Goal: Information Seeking & Learning: Learn about a topic

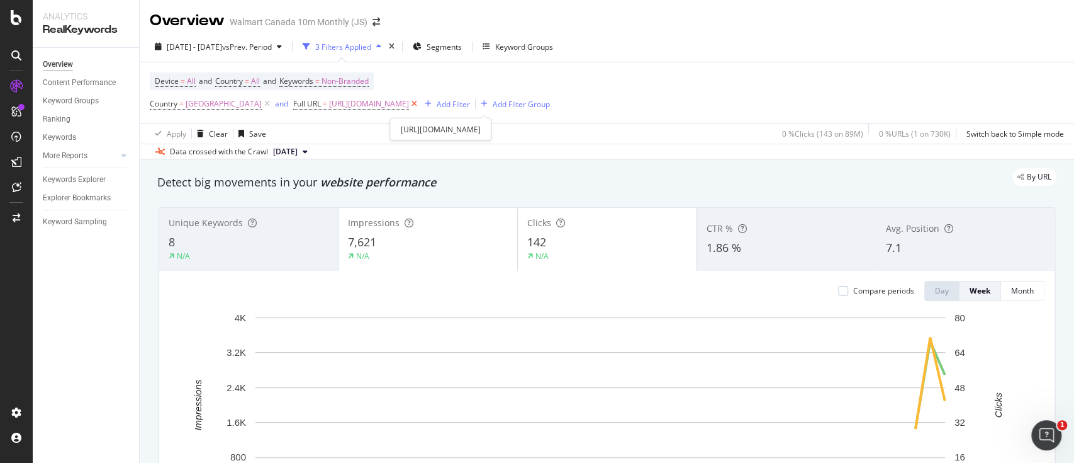
click at [420, 102] on icon at bounding box center [414, 104] width 11 height 13
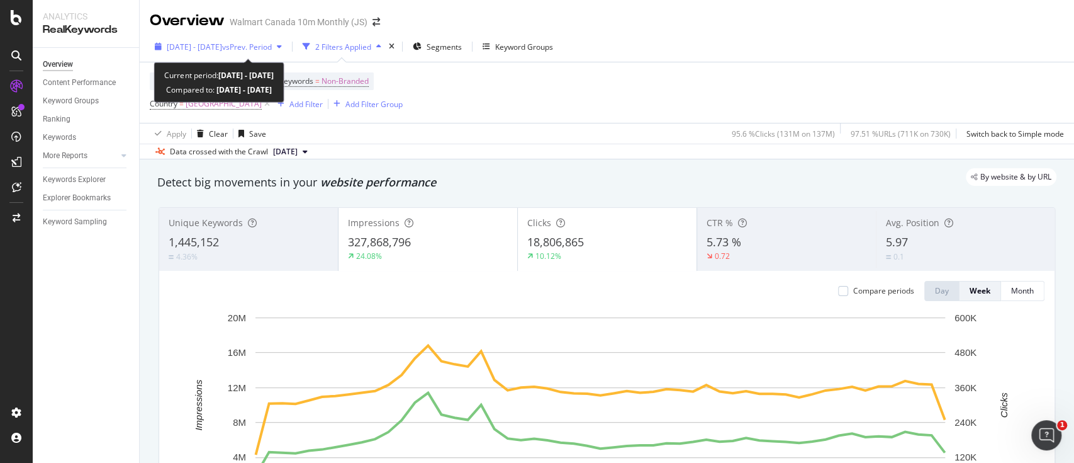
click at [186, 42] on span "2024 Aug. 30th - 2025 Aug. 29th" at bounding box center [194, 47] width 55 height 11
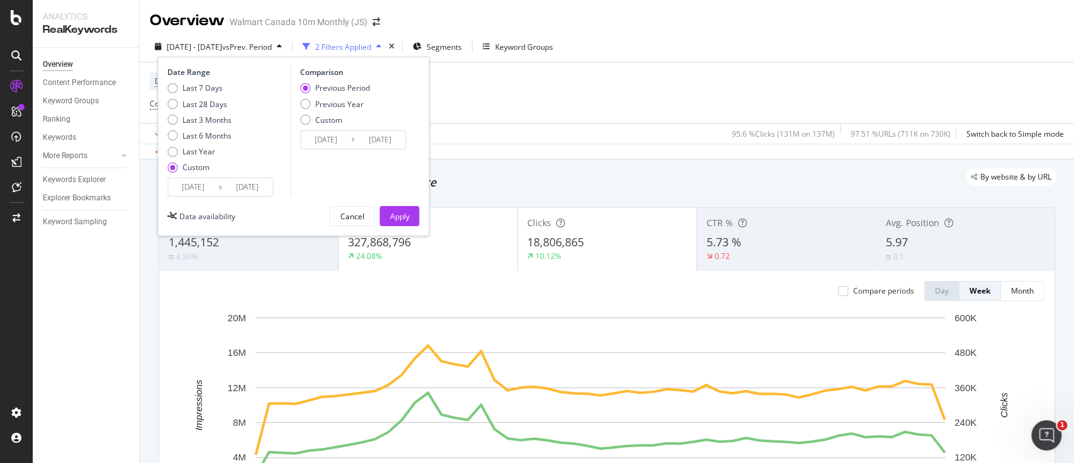
click at [201, 188] on input "2024/08/30" at bounding box center [193, 187] width 50 height 18
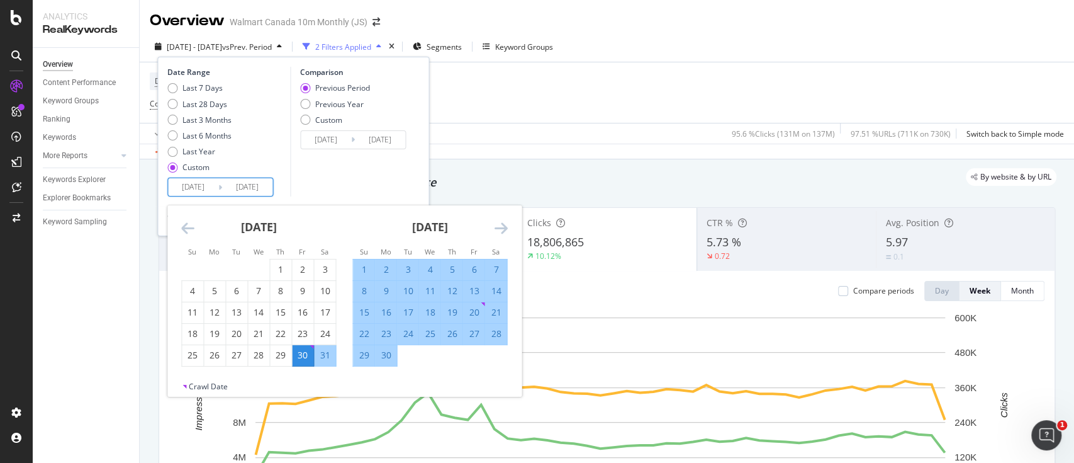
click at [72, 286] on div "Overview Content Performance Keyword Groups Ranking Keywords More Reports Count…" at bounding box center [86, 255] width 106 height 415
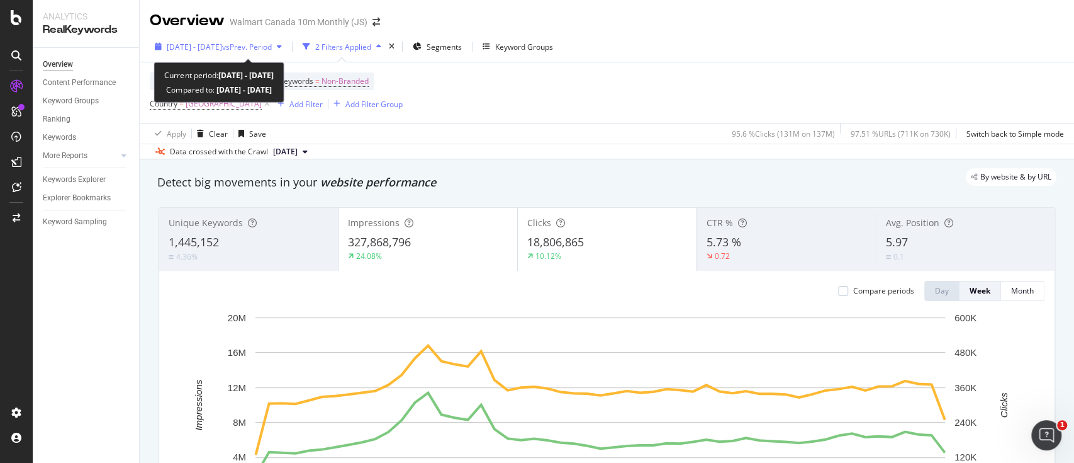
click at [193, 45] on span "2024 Aug. 30th - 2025 Aug. 29th" at bounding box center [194, 47] width 55 height 11
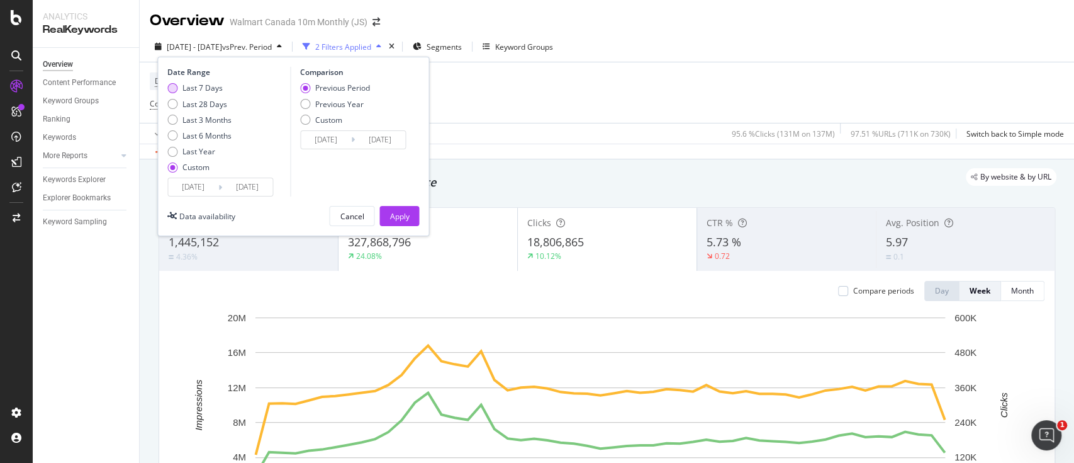
click at [171, 84] on div "Last 7 Days" at bounding box center [172, 88] width 10 height 10
type input "2025/08/29"
type input "2025/09/04"
type input "2025/08/22"
type input "2025/08/28"
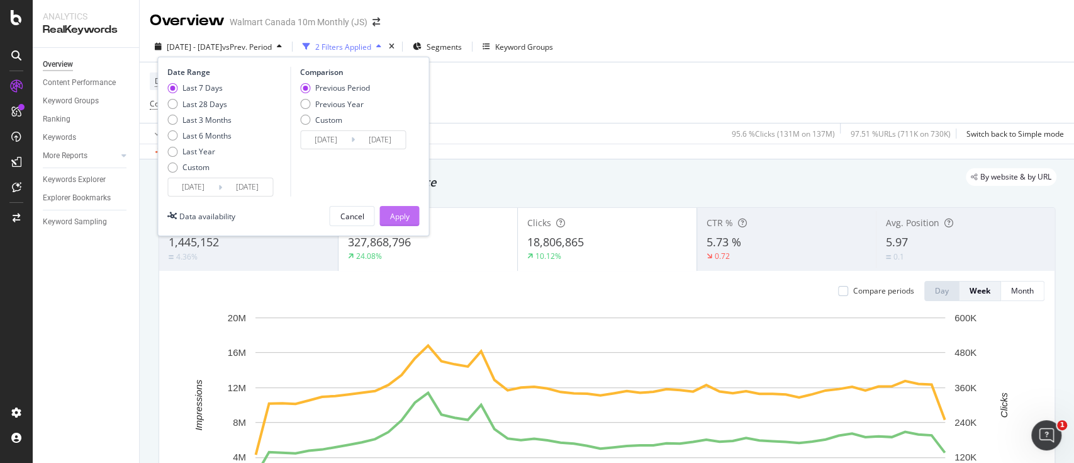
click at [392, 214] on div "Apply" at bounding box center [400, 216] width 20 height 11
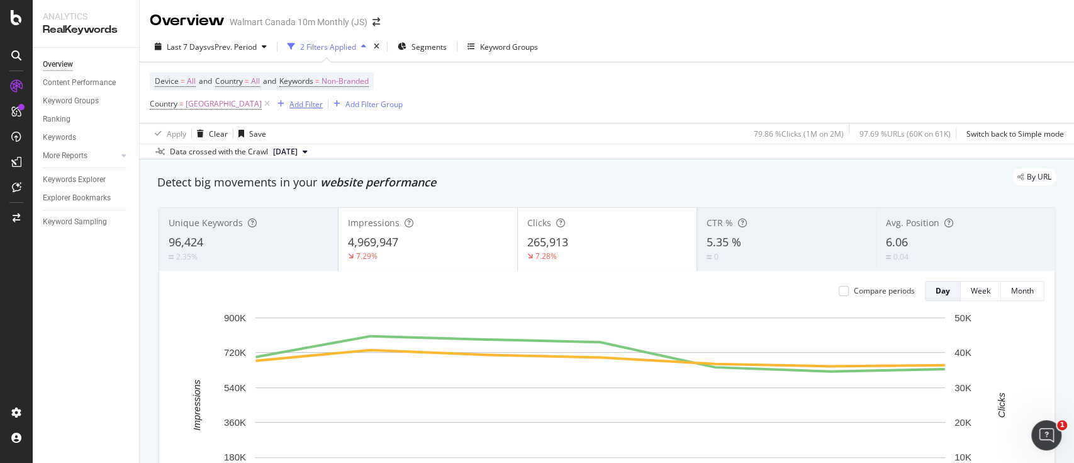
click at [289, 104] on div "Add Filter" at bounding box center [305, 104] width 33 height 11
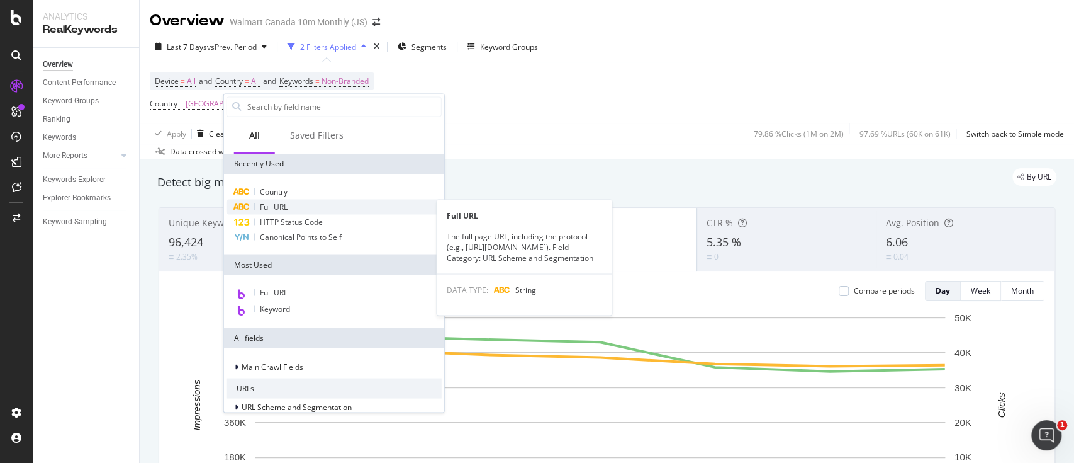
click at [278, 203] on span "Full URL" at bounding box center [274, 206] width 28 height 11
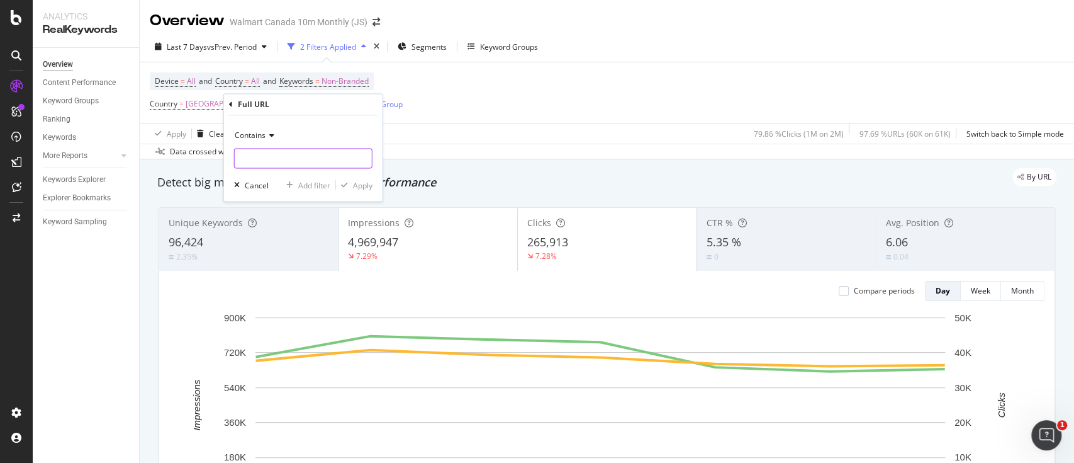
click at [264, 160] on input "text" at bounding box center [303, 159] width 137 height 20
paste input "/gifts-holidays/"
type input "/gifts-holidays/"
click at [359, 188] on div "Apply" at bounding box center [363, 184] width 20 height 11
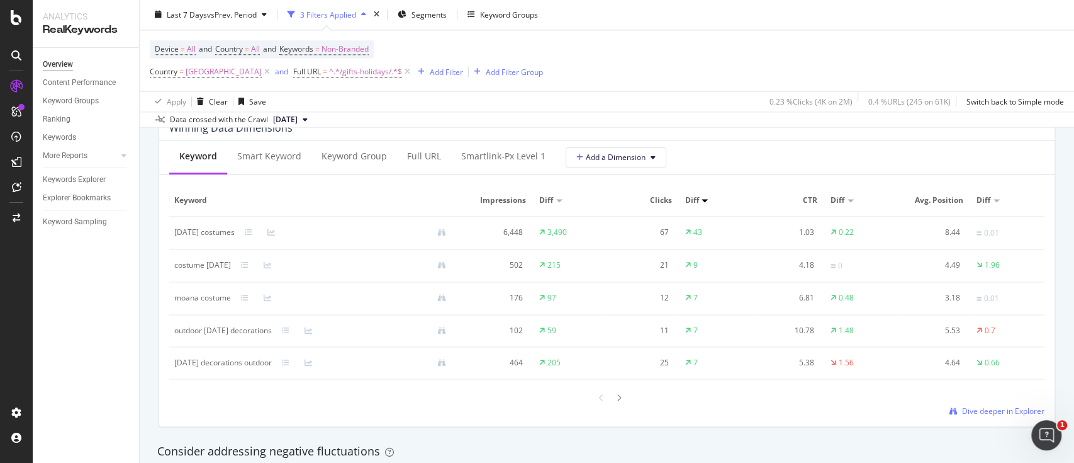
scroll to position [1174, 0]
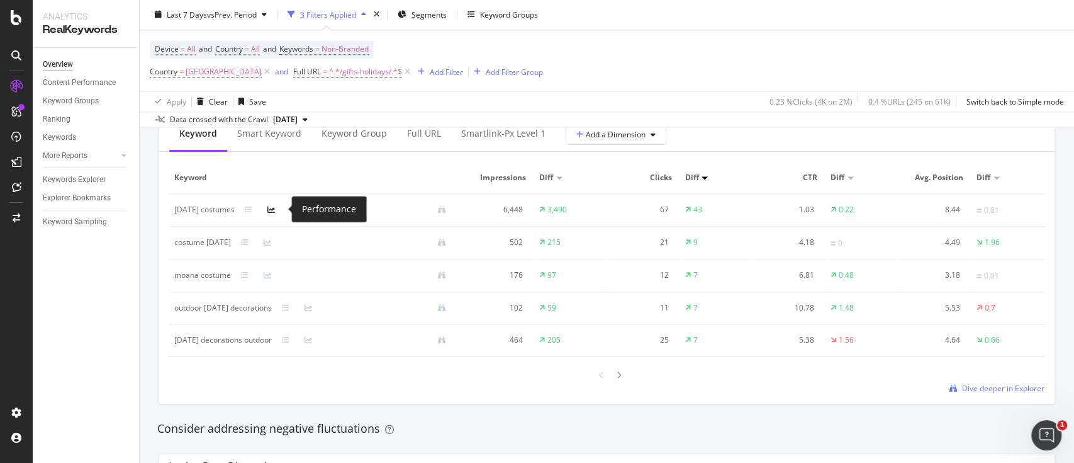
click at [275, 209] on icon at bounding box center [271, 210] width 8 height 8
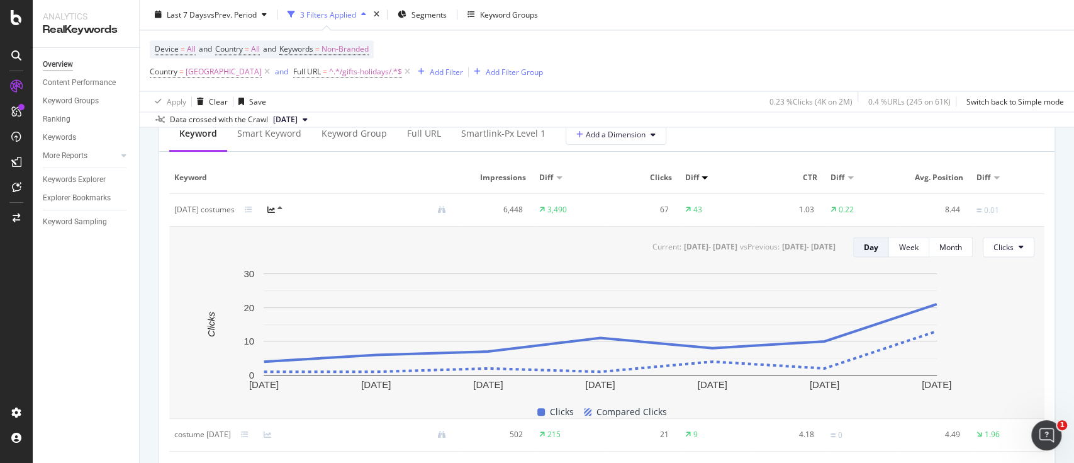
click at [283, 206] on icon at bounding box center [280, 209] width 5 height 8
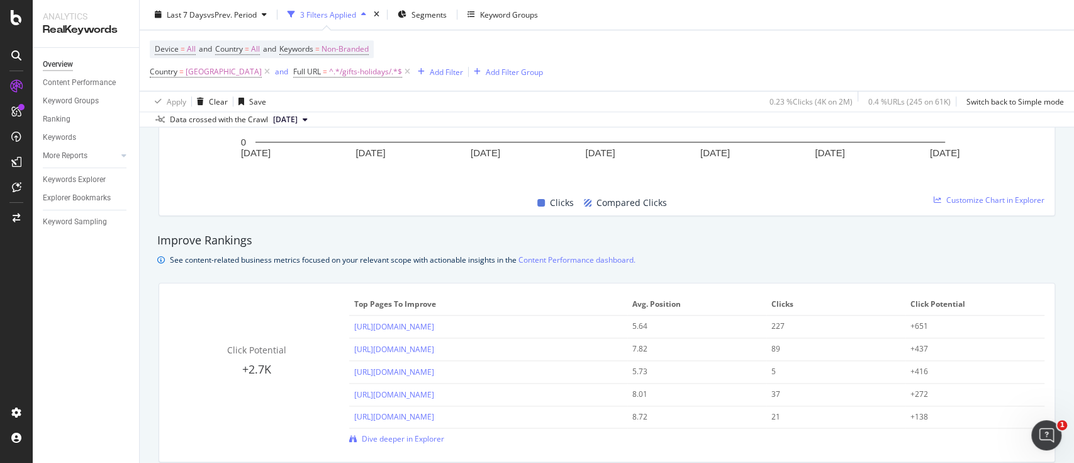
scroll to position [755, 0]
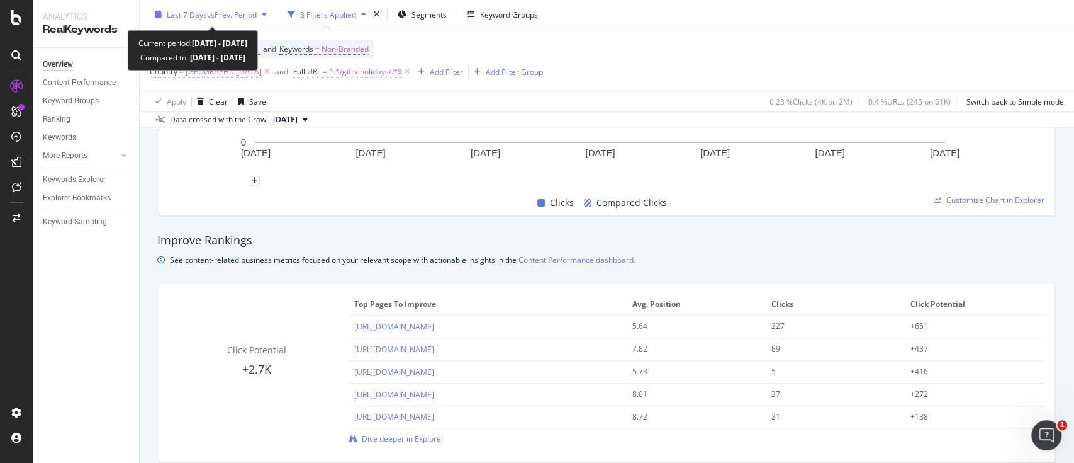
click at [172, 13] on span "Last 7 Days" at bounding box center [187, 14] width 40 height 11
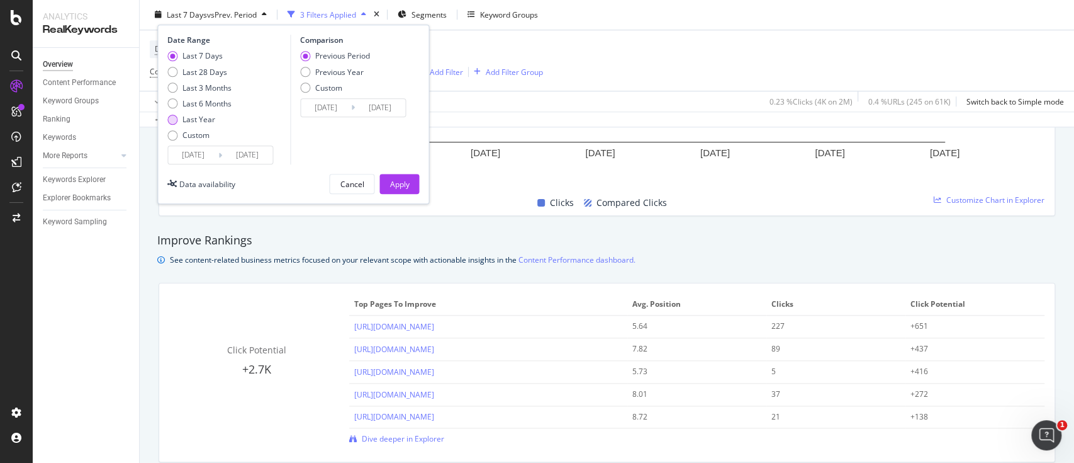
click at [171, 116] on div "Last Year" at bounding box center [172, 120] width 10 height 10
type input "2024/09/05"
type input "2023/09/06"
type input "2024/09/04"
click at [307, 71] on div "Previous Year" at bounding box center [305, 72] width 10 height 10
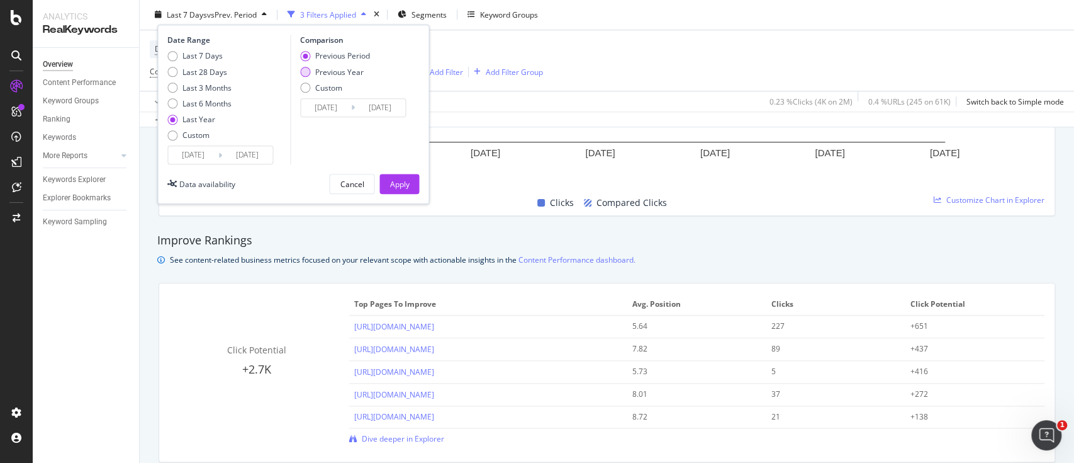
type input "2023/09/07"
type input "2024/09/05"
click at [401, 188] on div "Apply" at bounding box center [400, 184] width 20 height 11
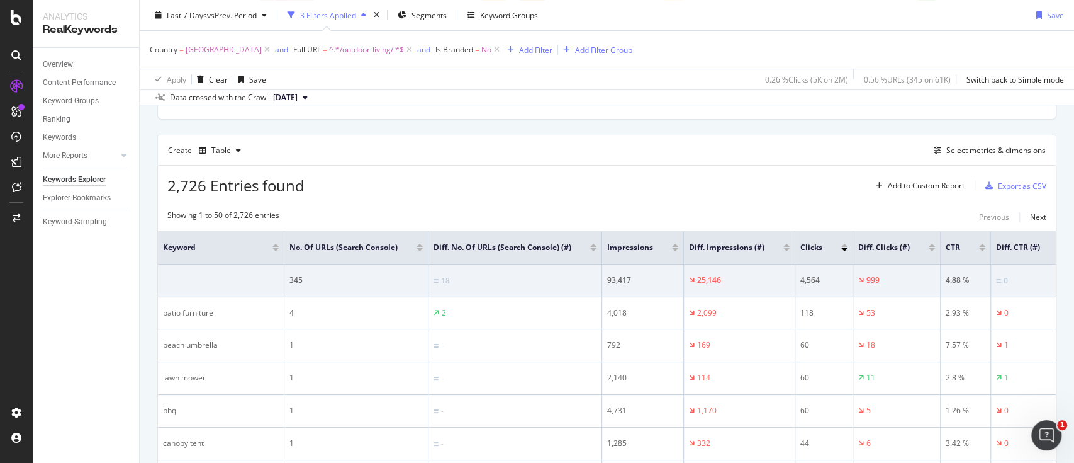
scroll to position [419, 0]
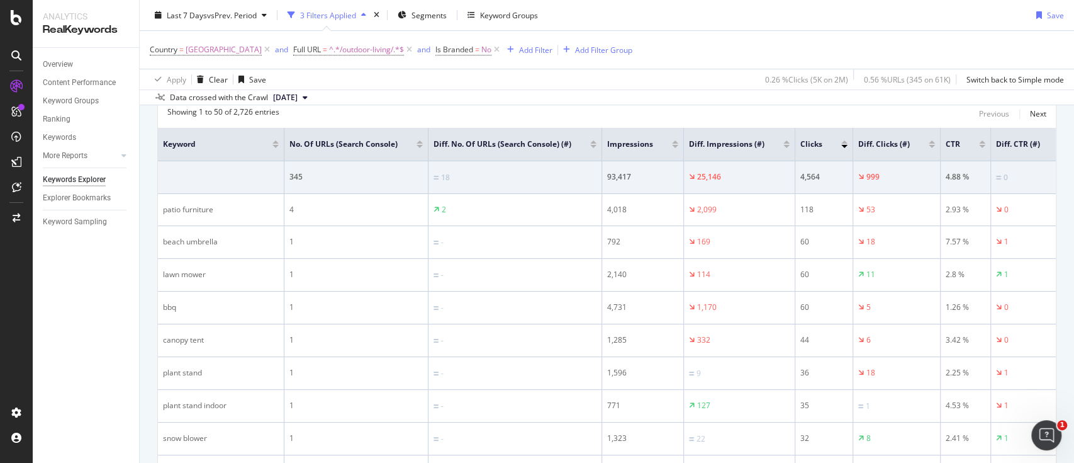
click at [841, 146] on div at bounding box center [844, 146] width 6 height 3
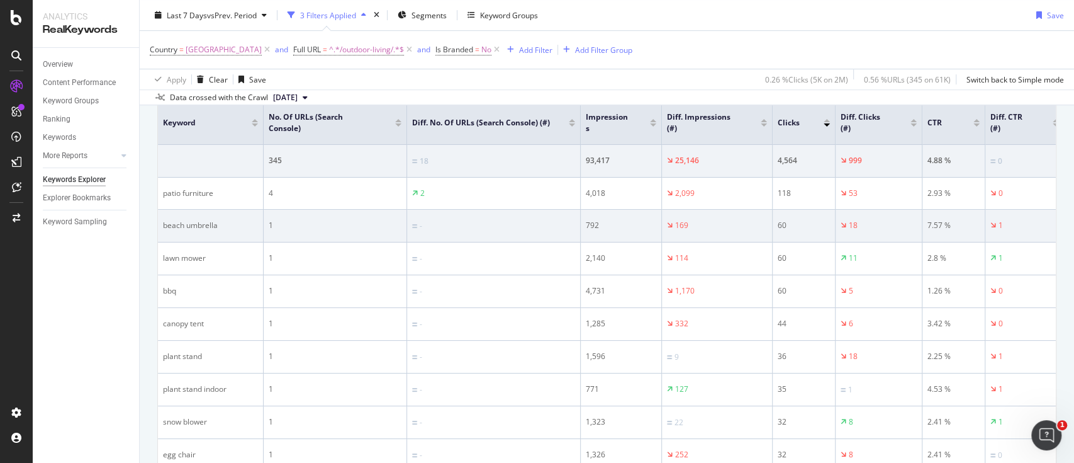
scroll to position [419, 0]
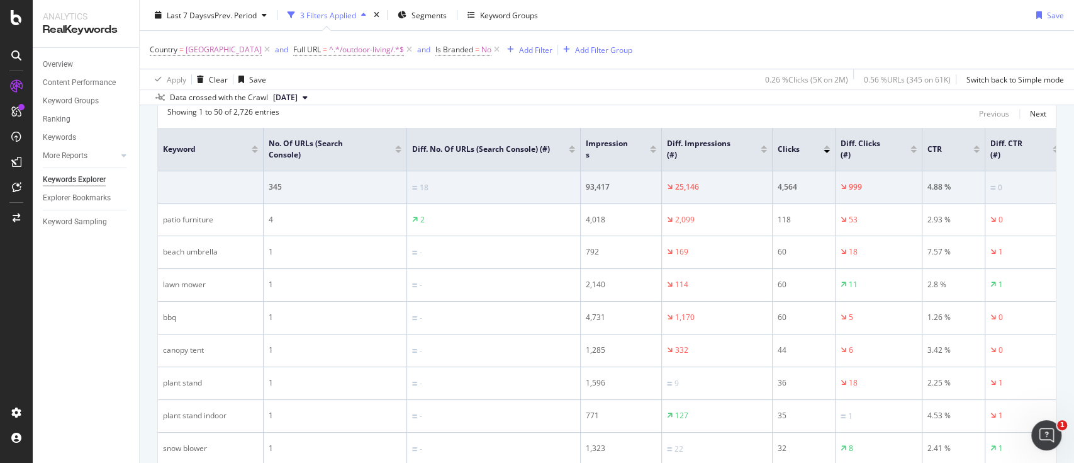
click at [827, 146] on div at bounding box center [827, 146] width 6 height 3
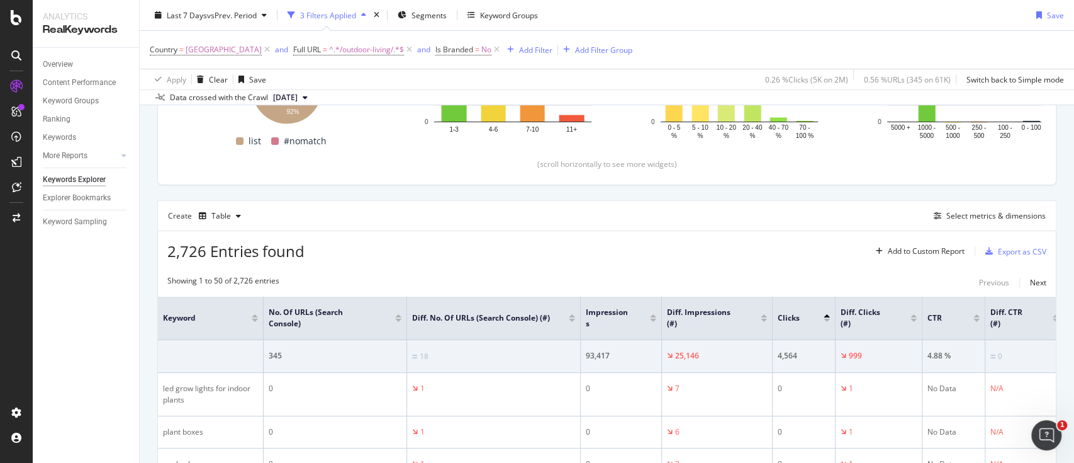
scroll to position [419, 0]
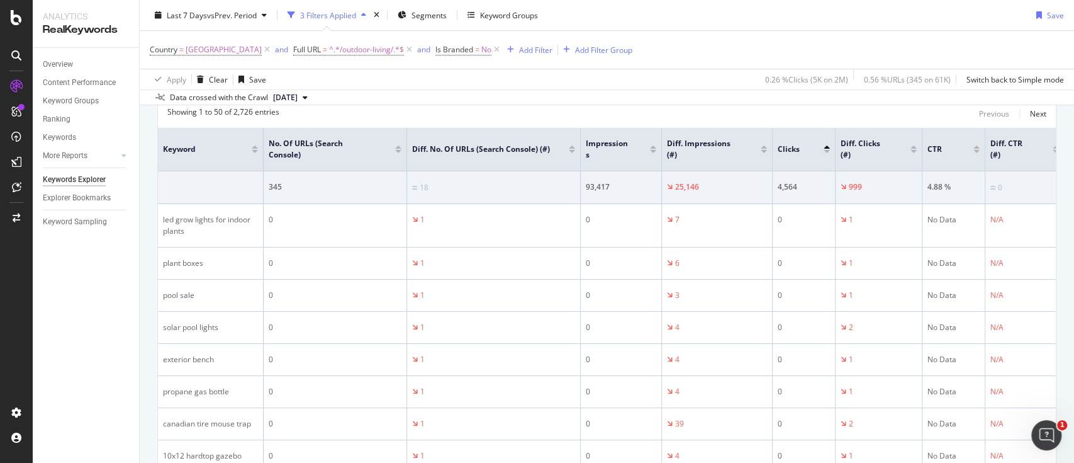
click at [826, 146] on div at bounding box center [827, 146] width 6 height 3
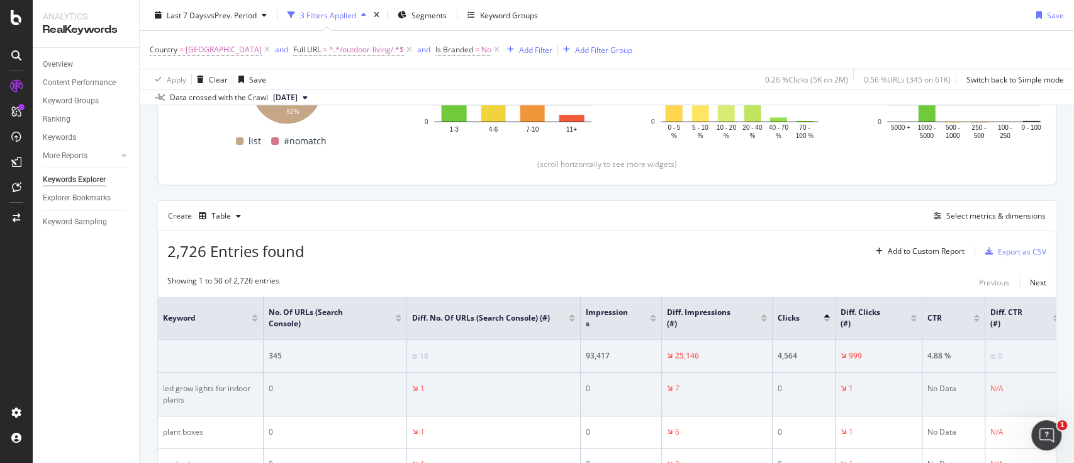
scroll to position [419, 0]
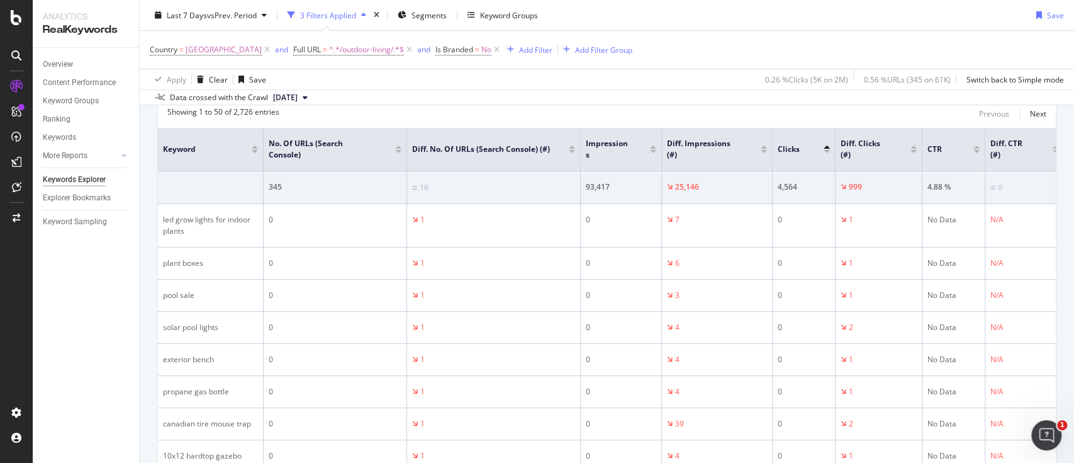
click at [828, 145] on div at bounding box center [827, 146] width 6 height 3
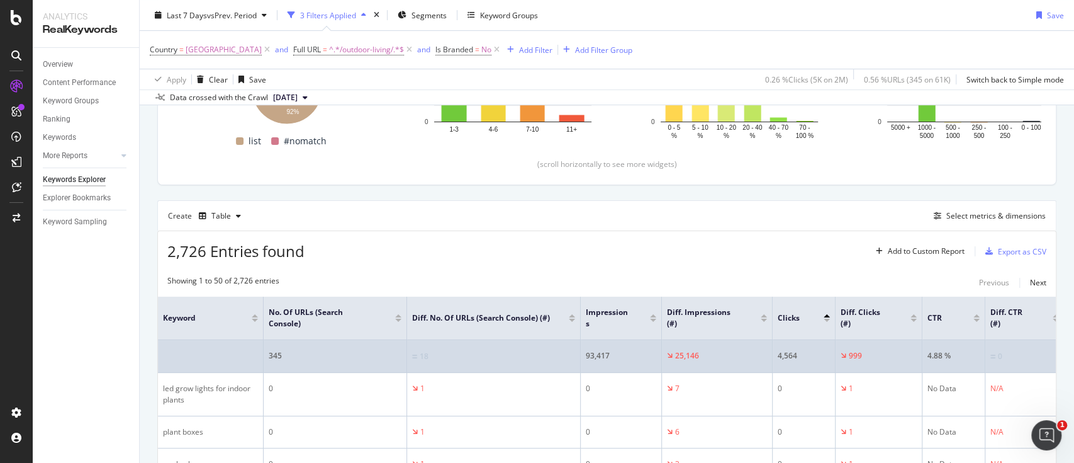
scroll to position [419, 0]
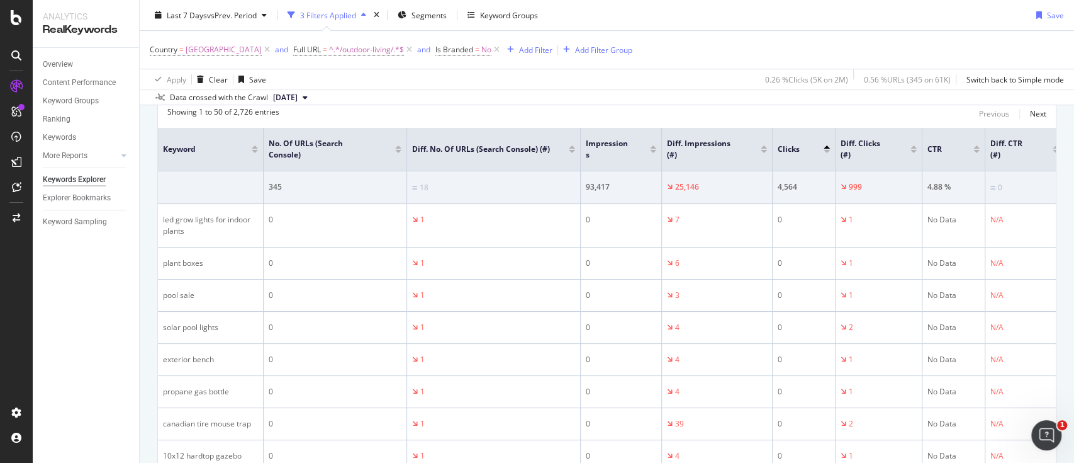
click at [826, 150] on div at bounding box center [827, 151] width 6 height 3
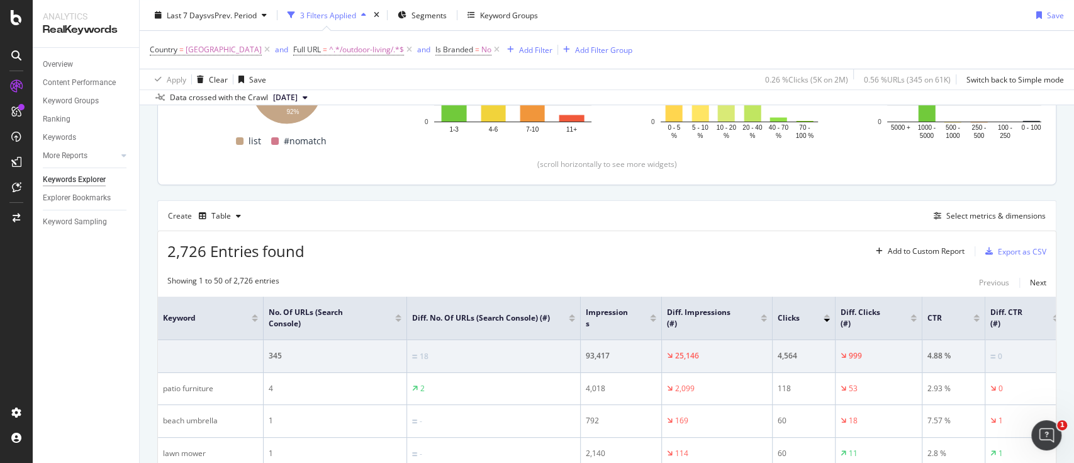
scroll to position [419, 0]
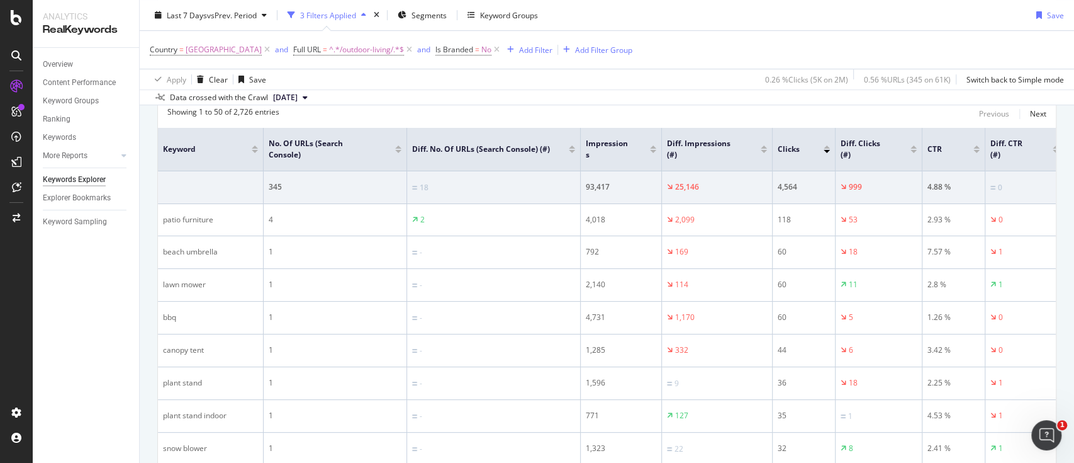
click at [826, 150] on div at bounding box center [827, 151] width 6 height 3
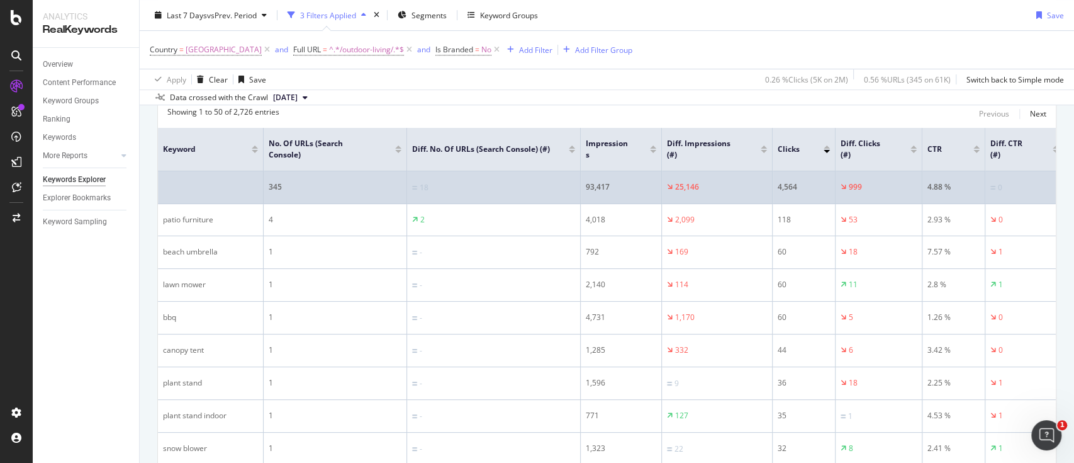
scroll to position [84, 0]
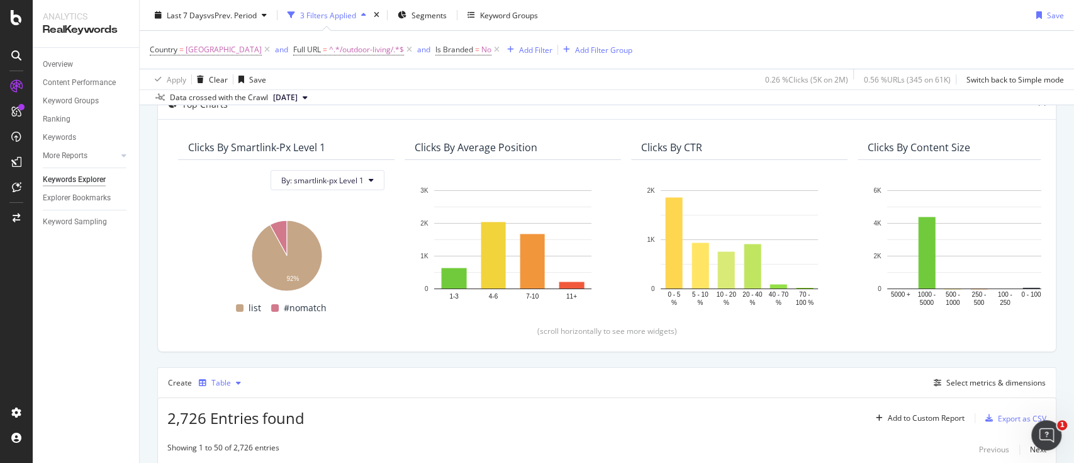
click at [239, 383] on icon "button" at bounding box center [238, 383] width 5 height 8
click at [126, 421] on div "Overview Content Performance Keyword Groups Ranking Keywords More Reports Count…" at bounding box center [86, 255] width 106 height 415
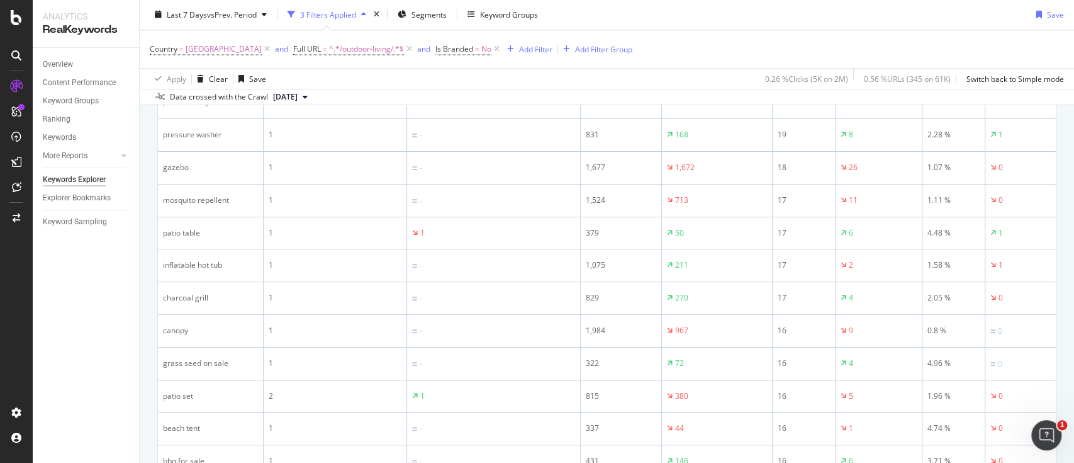
scroll to position [1510, 0]
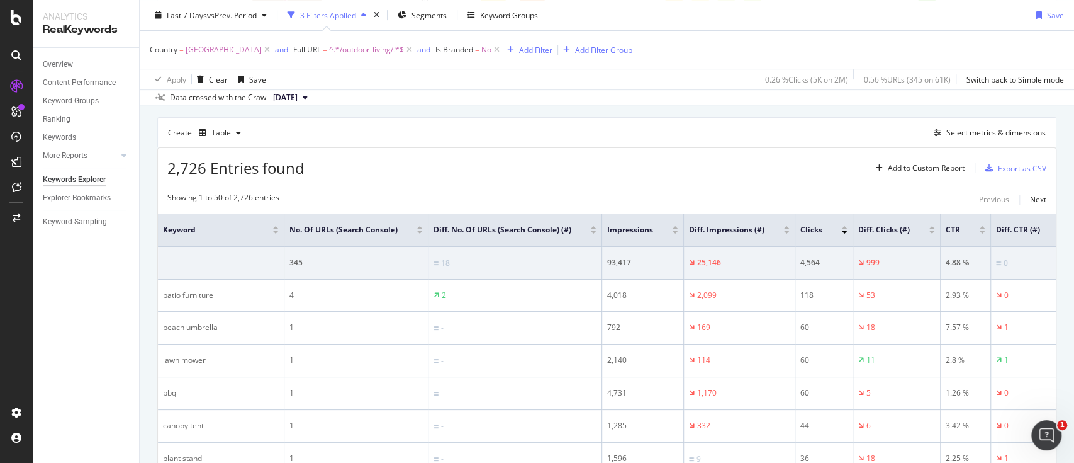
scroll to position [335, 0]
click at [1011, 165] on div "Export as CSV" at bounding box center [1022, 166] width 48 height 11
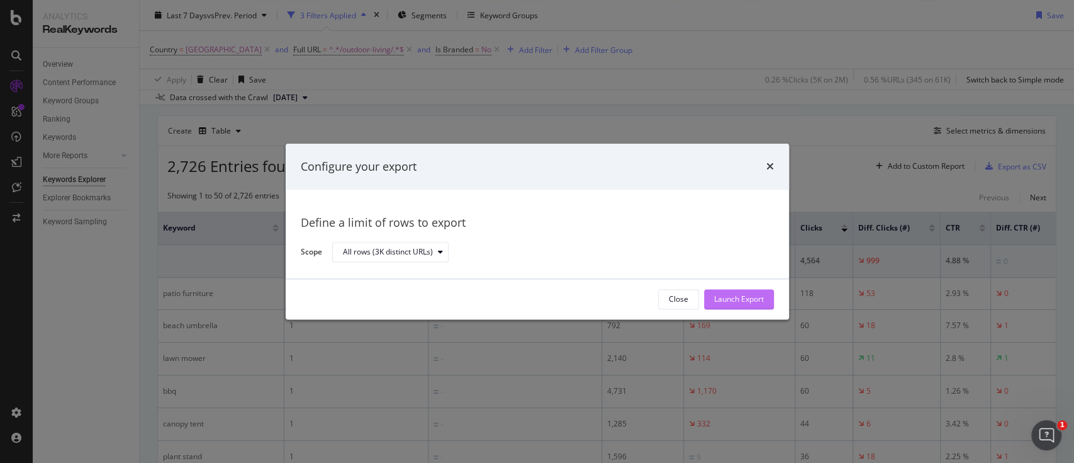
click at [719, 301] on div "Launch Export" at bounding box center [739, 299] width 50 height 11
